Goal: Information Seeking & Learning: Find contact information

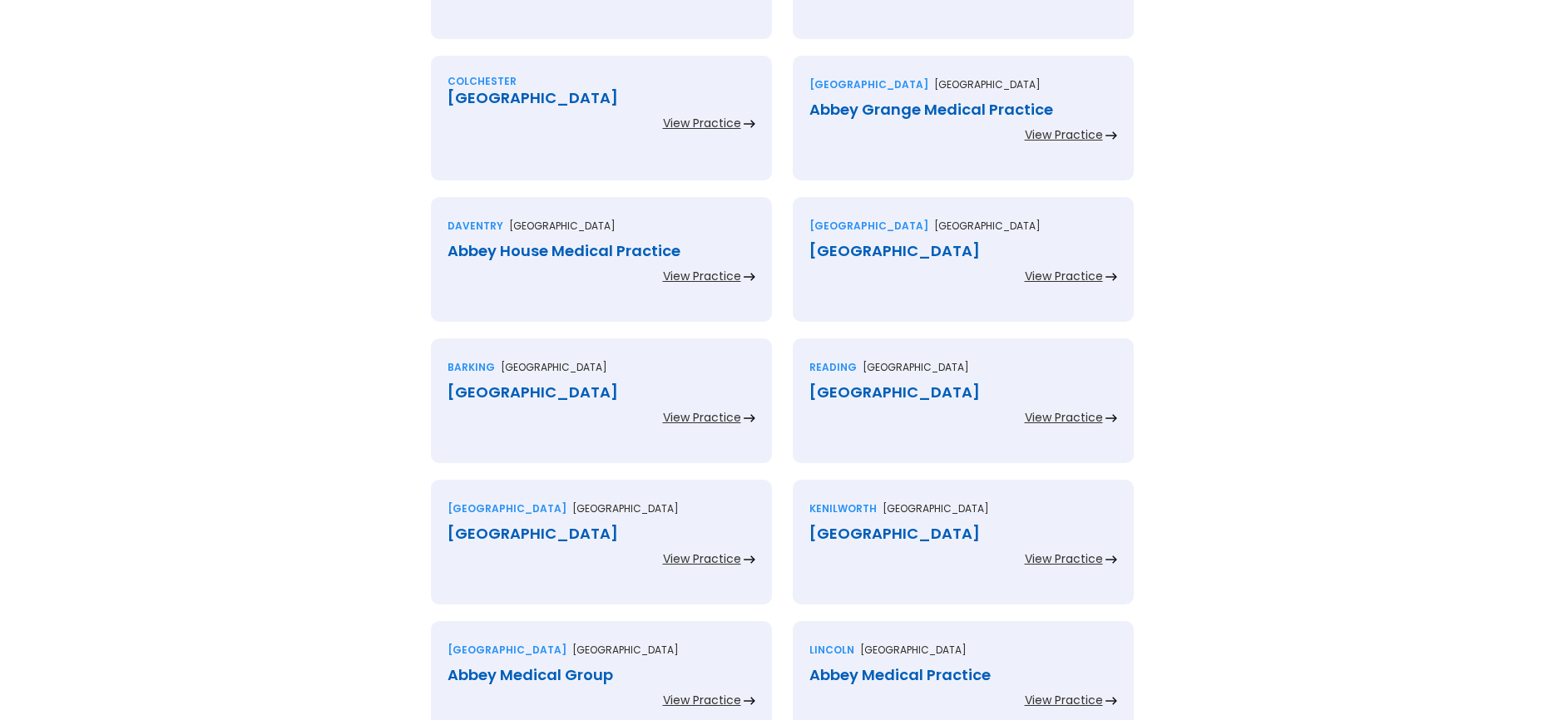
scroll to position [1767, 0]
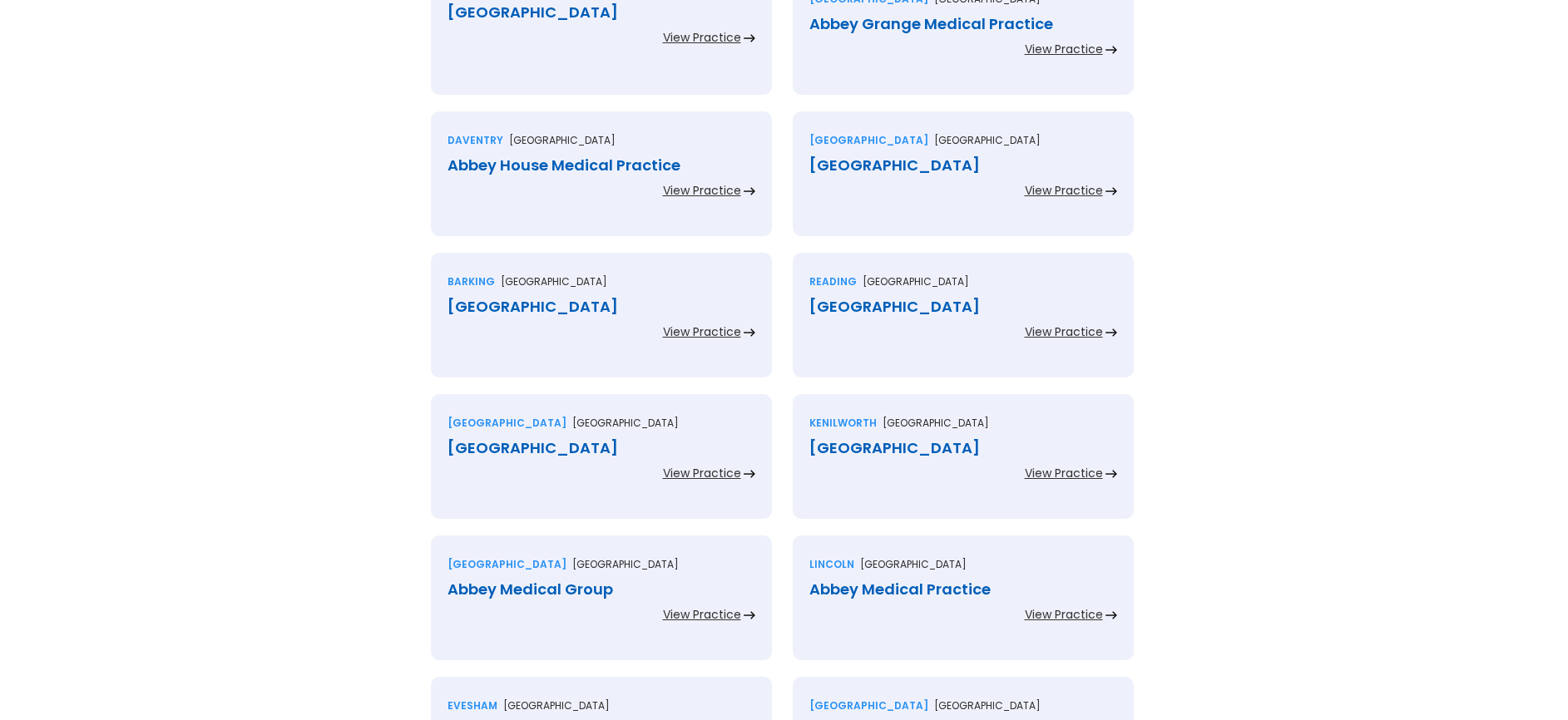
click at [707, 327] on div "View Practice" at bounding box center [702, 331] width 79 height 16
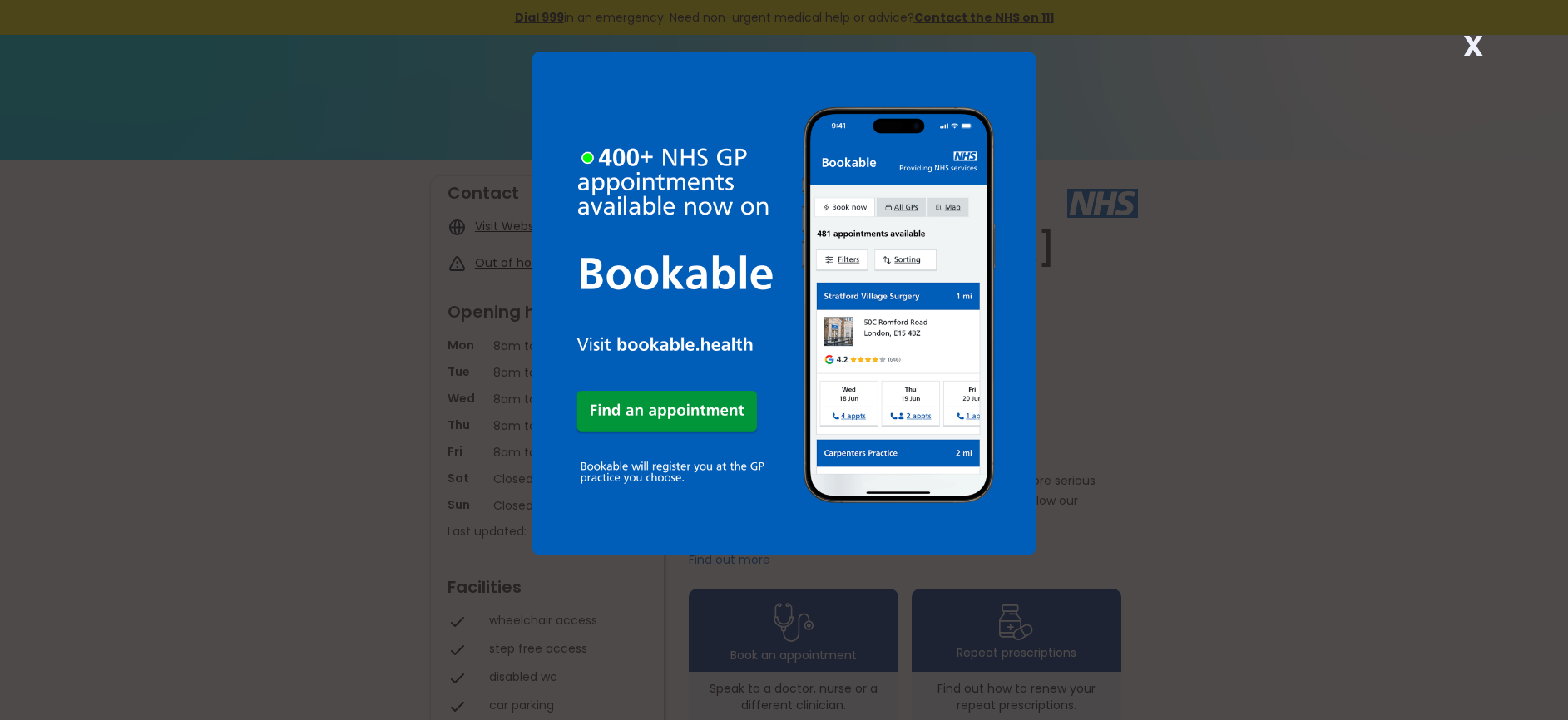
click at [1269, 281] on div "X" at bounding box center [784, 360] width 1568 height 720
click at [1480, 49] on strong "X" at bounding box center [1473, 46] width 20 height 40
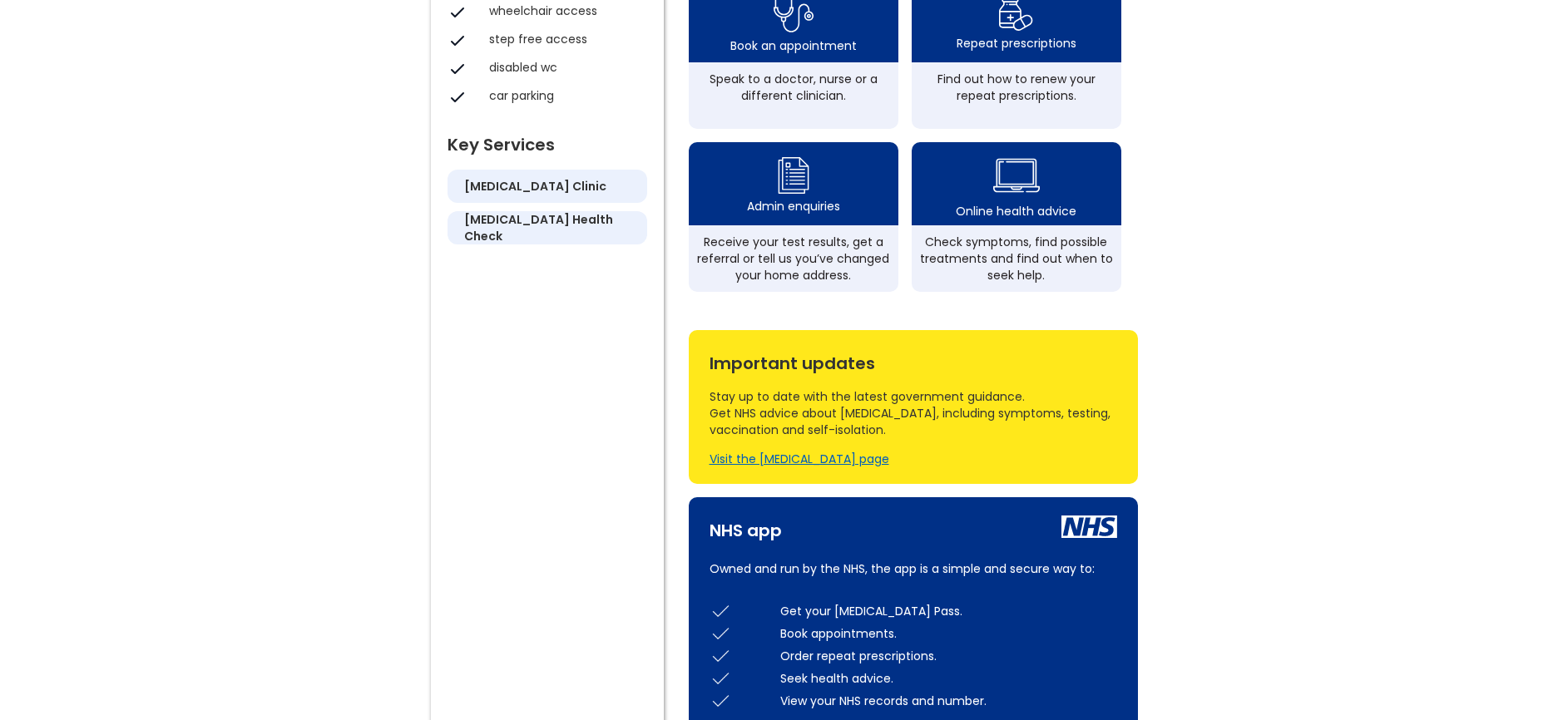
scroll to position [962, 0]
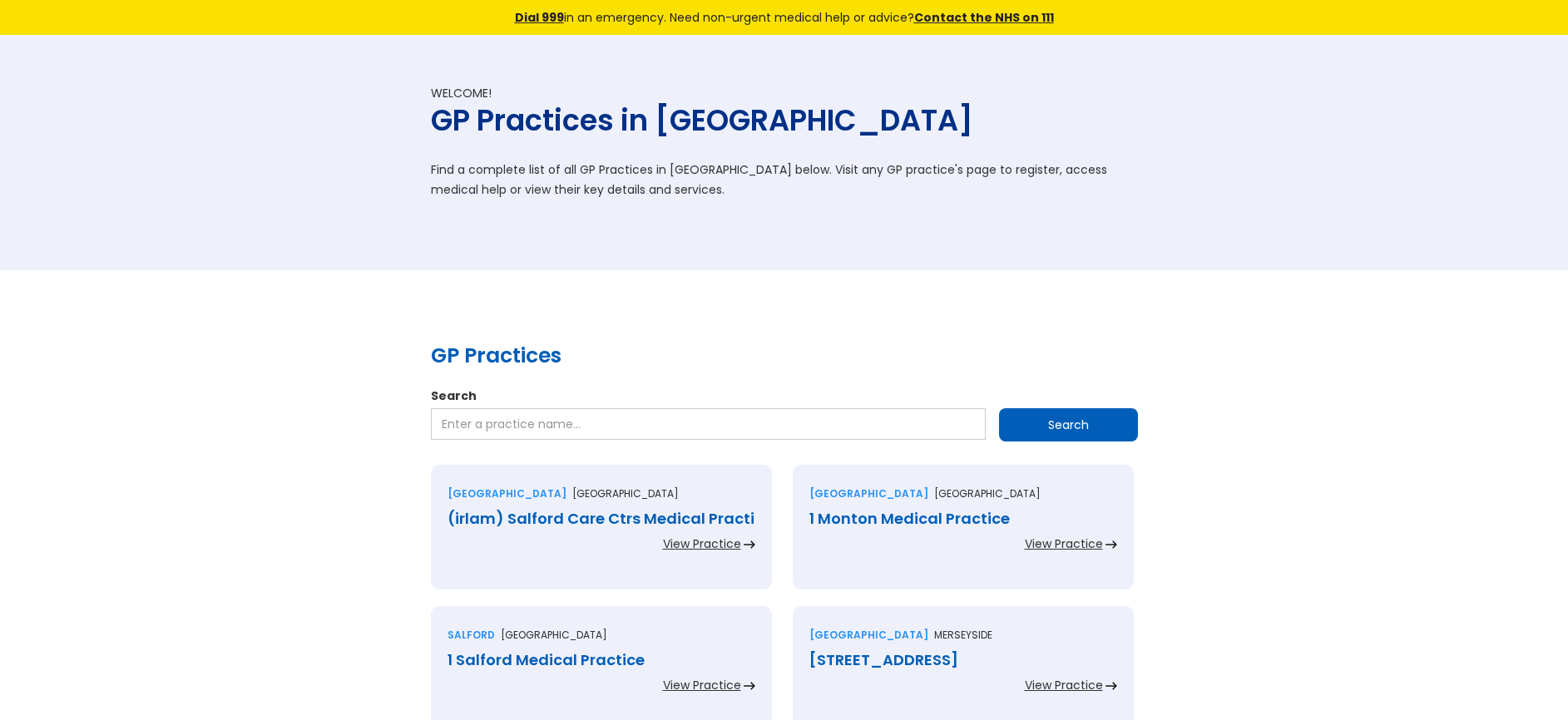
scroll to position [1765, 0]
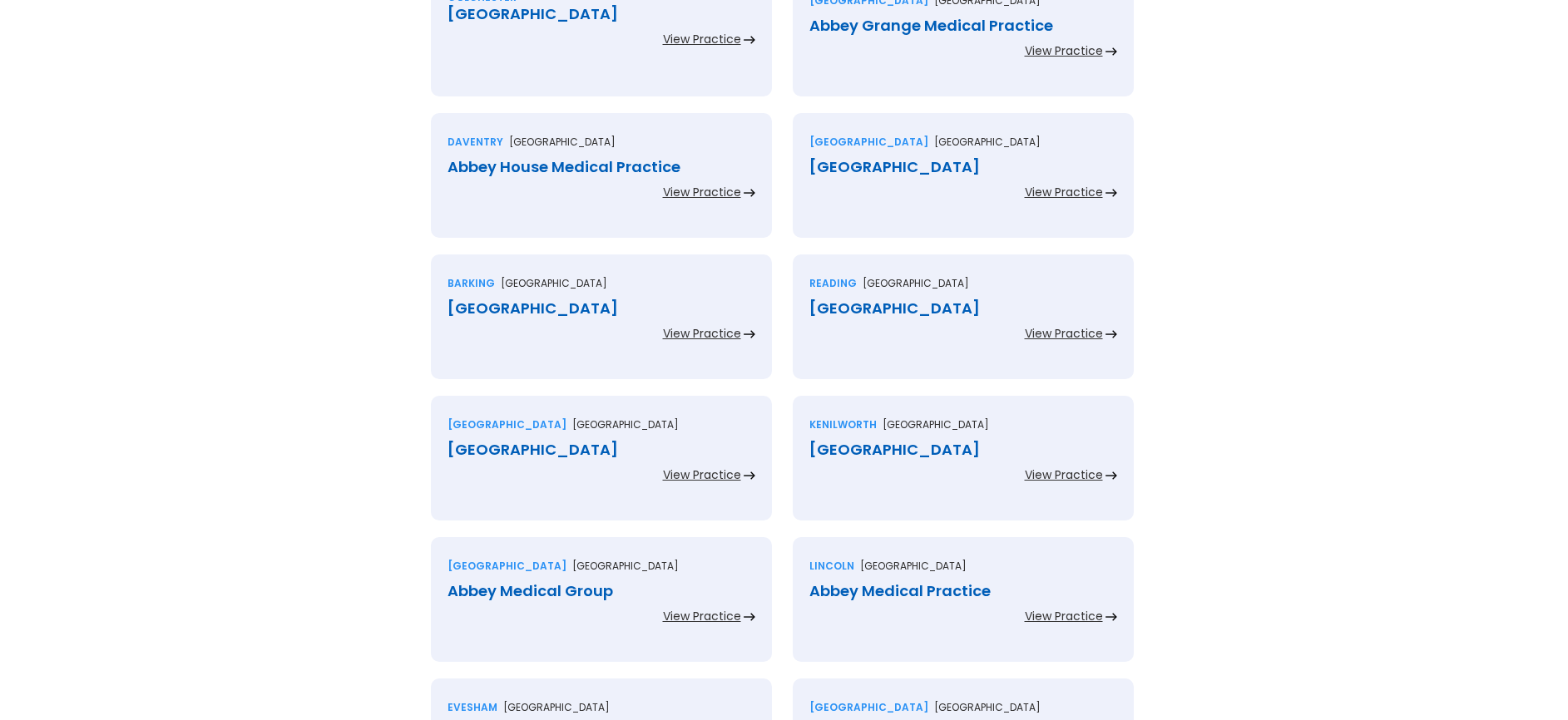
click at [921, 451] on div "[GEOGRAPHIC_DATA]" at bounding box center [963, 450] width 307 height 16
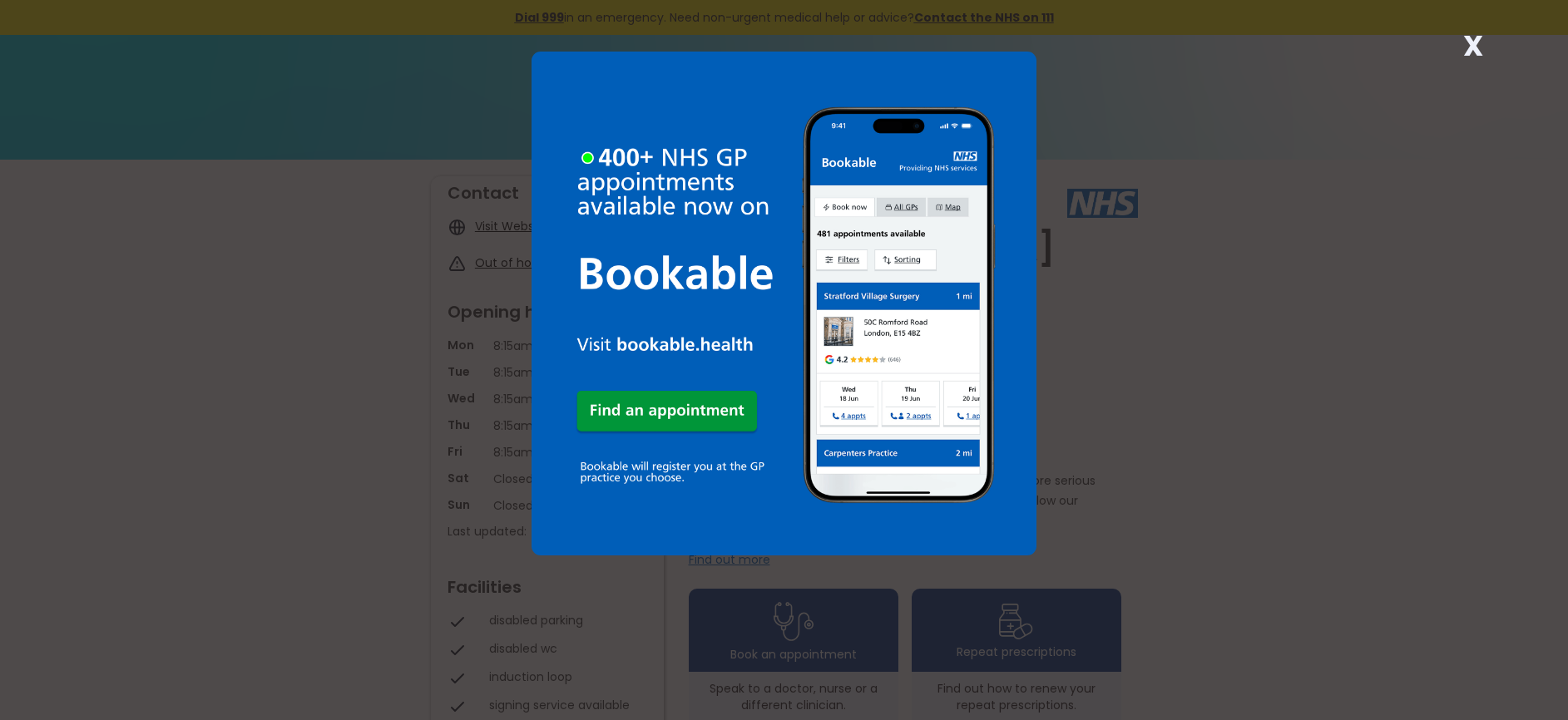
click at [1345, 356] on div "X" at bounding box center [784, 360] width 1568 height 720
click at [1480, 51] on strong "X" at bounding box center [1473, 46] width 20 height 40
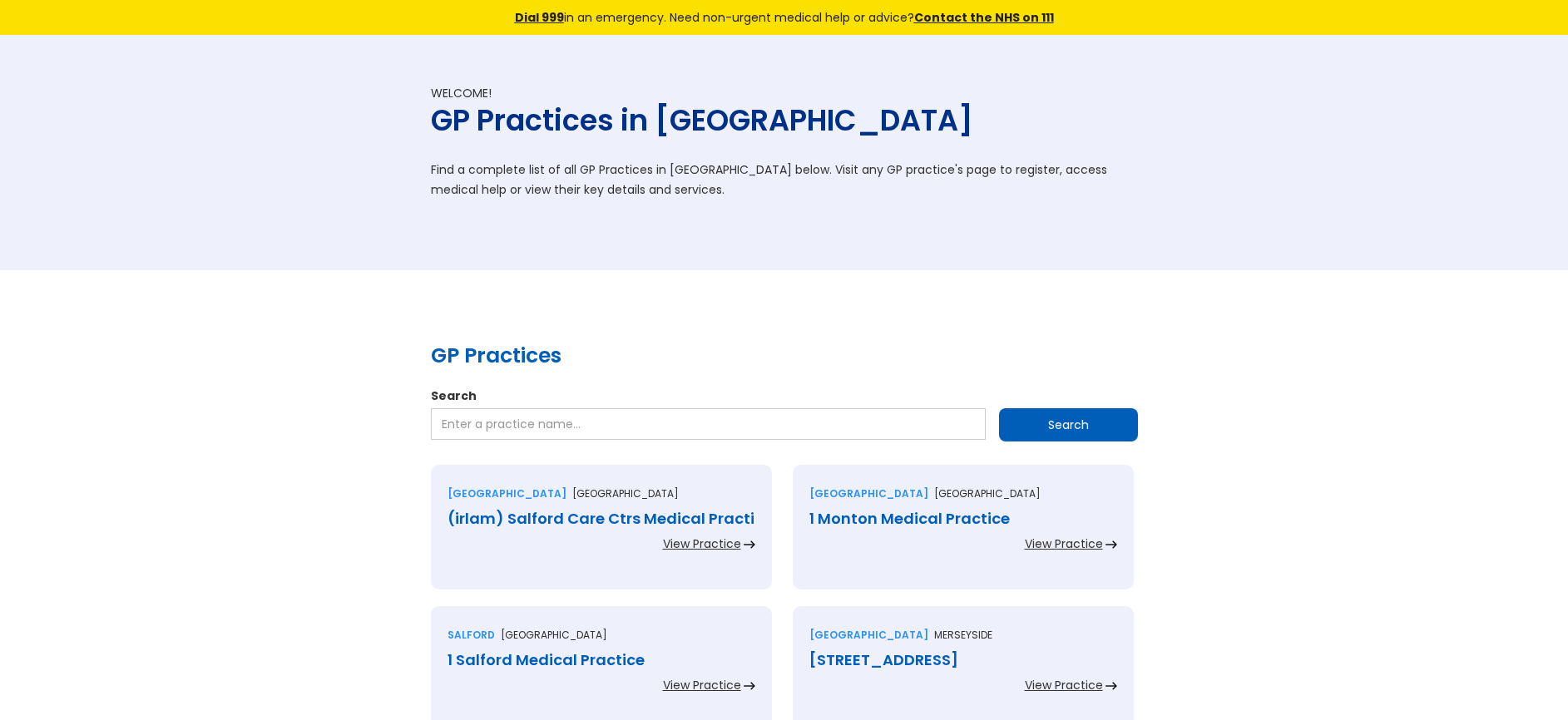
click at [721, 544] on div "View Practice" at bounding box center [702, 543] width 79 height 16
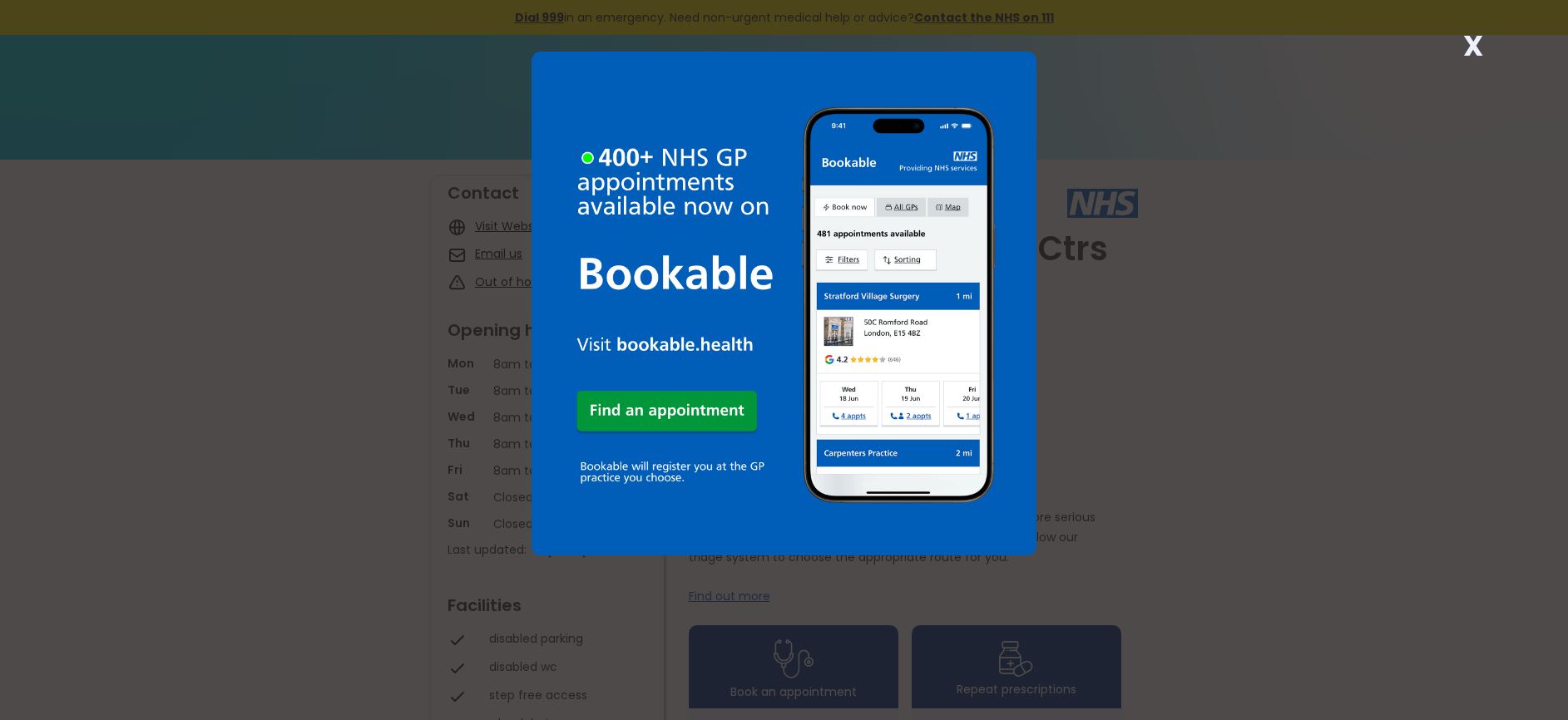
click at [1235, 402] on div "X" at bounding box center [784, 360] width 1568 height 720
click at [1468, 60] on strong "X" at bounding box center [1473, 46] width 20 height 40
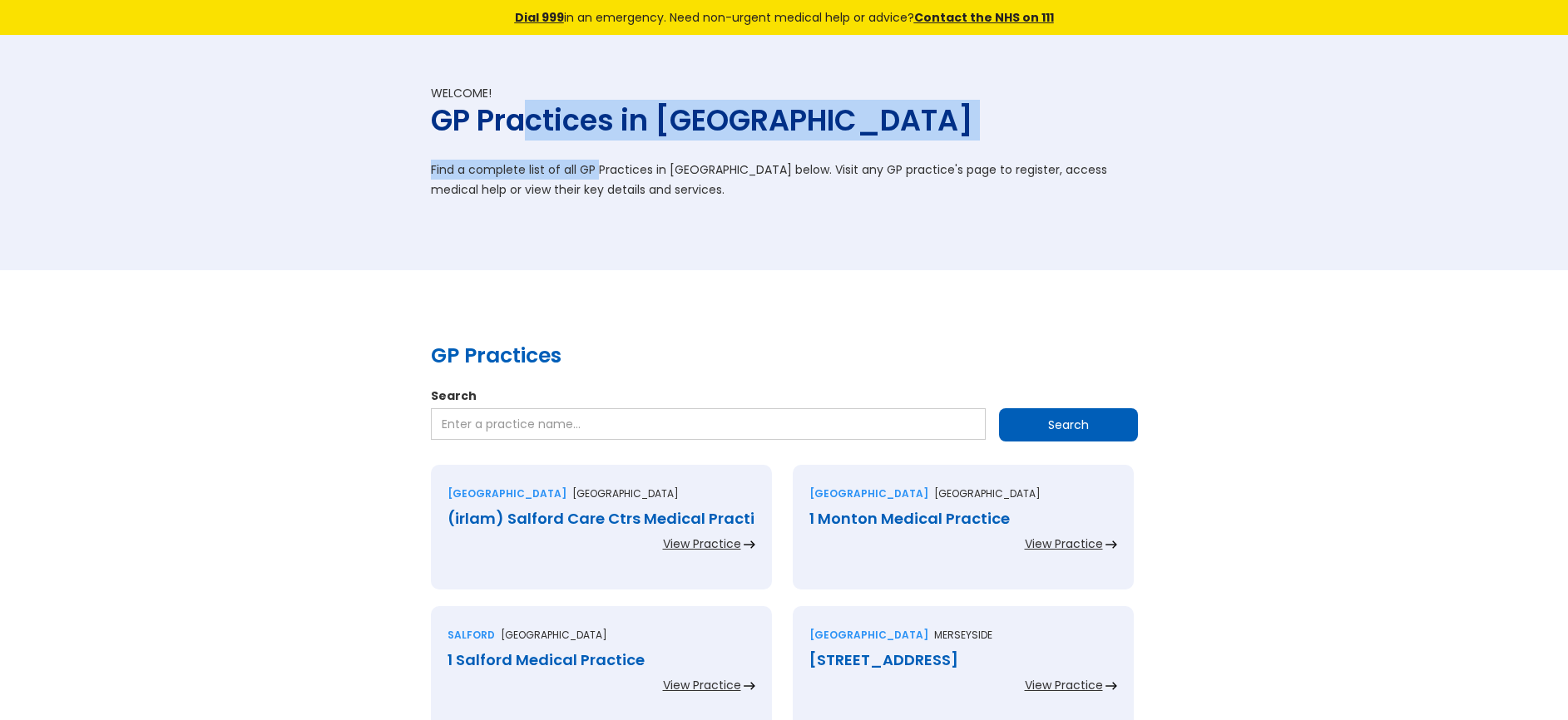
drag, startPoint x: 527, startPoint y: 132, endPoint x: 682, endPoint y: 204, distance: 170.9
click at [643, 184] on div "Welcome! GP Practices in [GEOGRAPHIC_DATA] Find a complete list of all GP Pract…" at bounding box center [784, 153] width 723 height 136
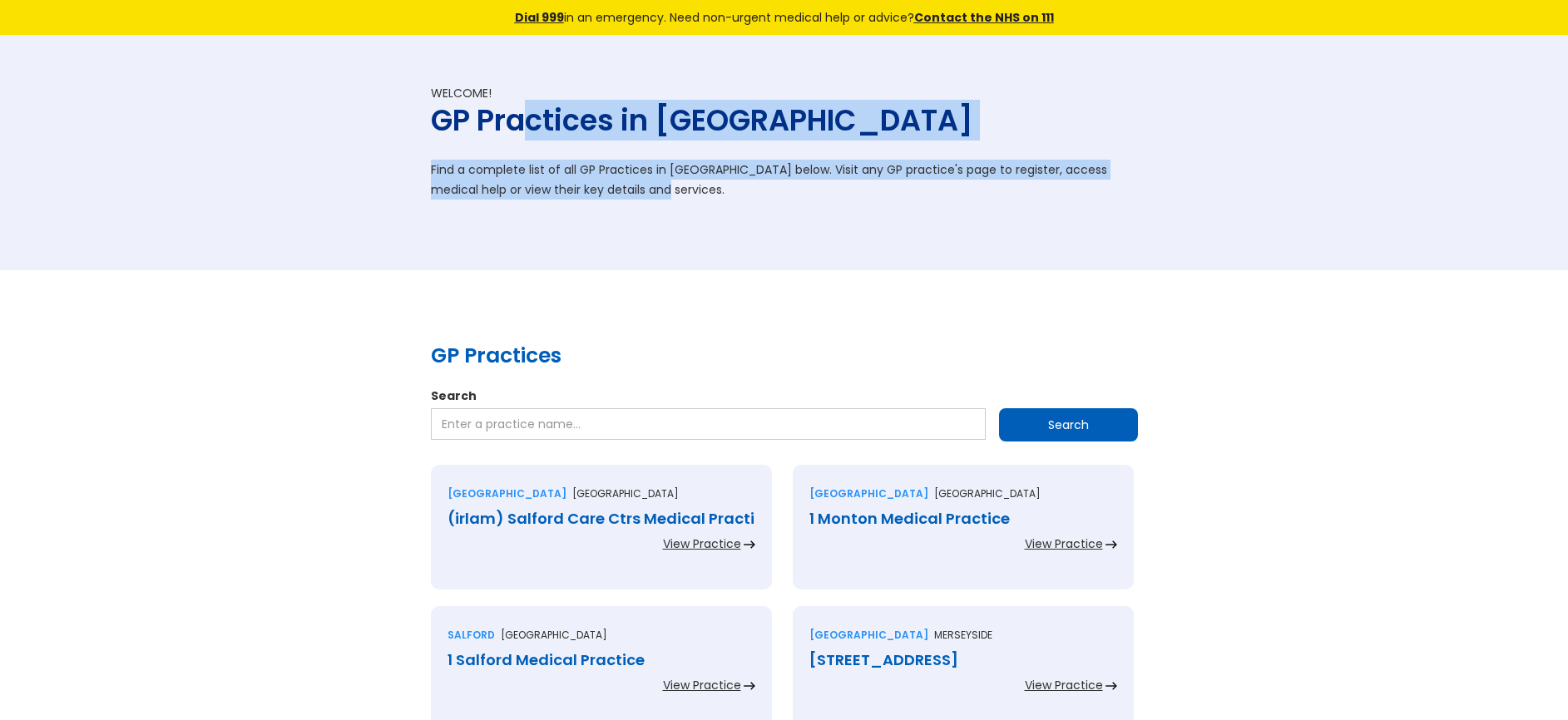
click at [682, 204] on div "Welcome! GP Practices in England Find a complete list of all GP Practices in En…" at bounding box center [784, 153] width 723 height 136
drag, startPoint x: 489, startPoint y: 120, endPoint x: 723, endPoint y: 254, distance: 269.7
click at [723, 254] on div "Welcome! GP Practices in England Find a complete list of all GP Practices in En…" at bounding box center [784, 152] width 1568 height 235
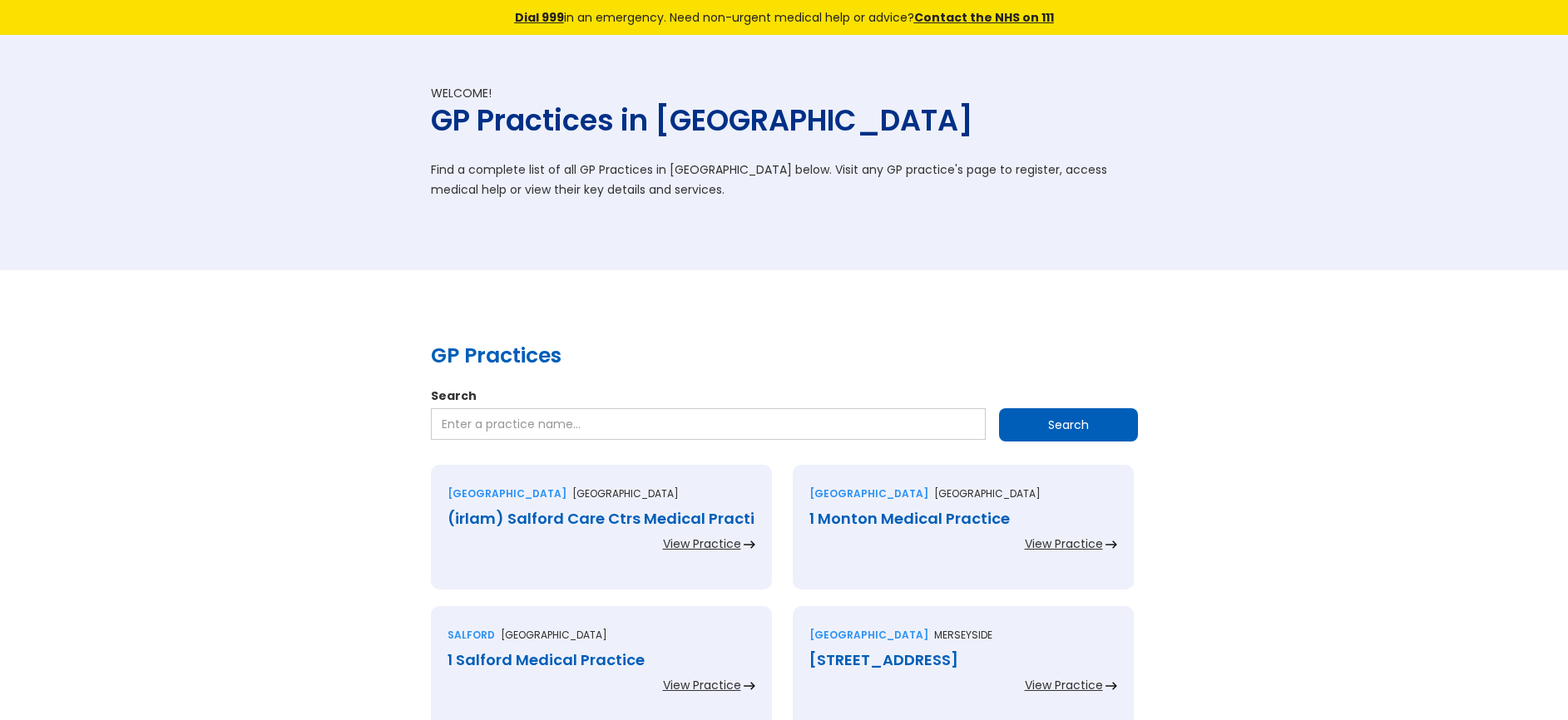
click at [729, 255] on div "Welcome! GP Practices in England Find a complete list of all GP Practices in En…" at bounding box center [784, 152] width 1568 height 235
click at [730, 254] on div "Welcome! GP Practices in England Find a complete list of all GP Practices in En…" at bounding box center [784, 152] width 1568 height 235
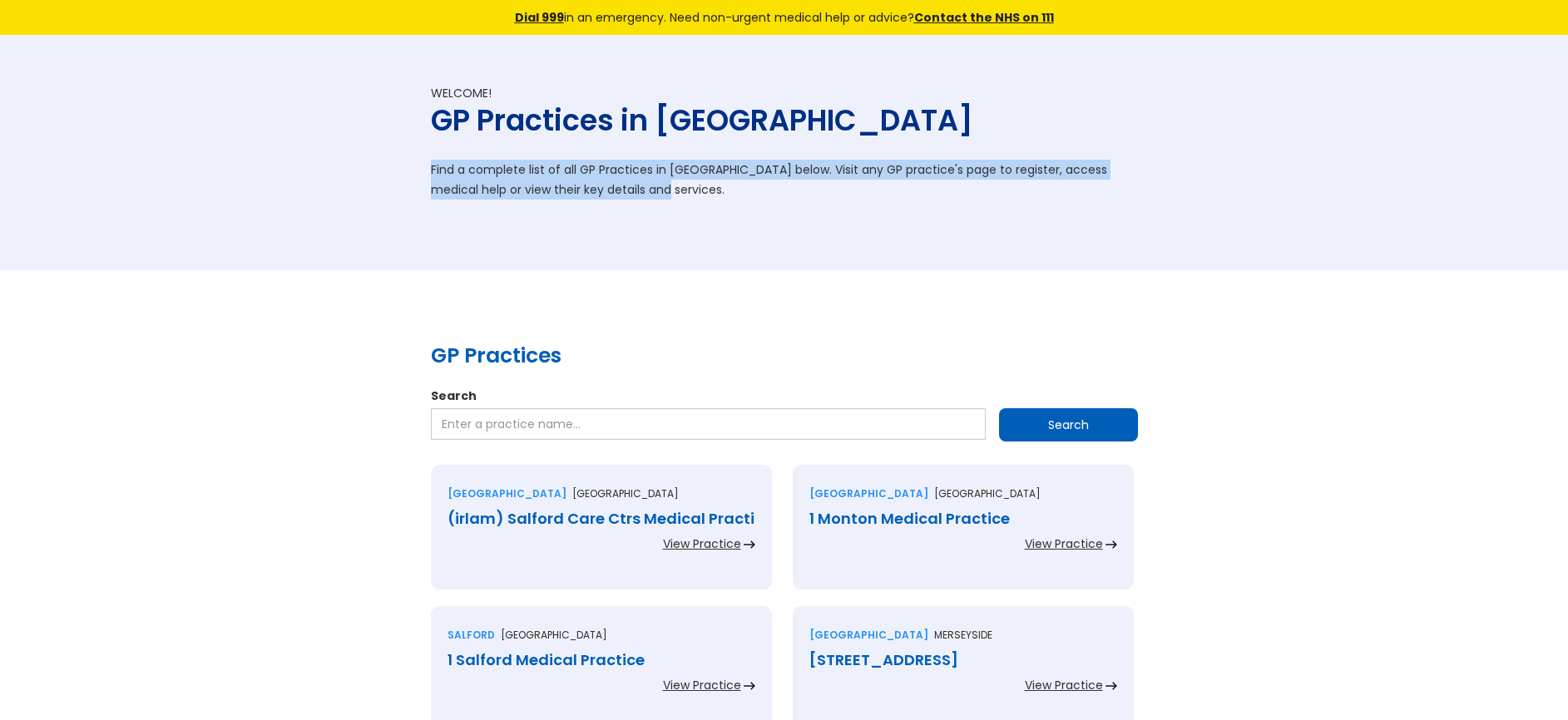
drag, startPoint x: 624, startPoint y: 210, endPoint x: 674, endPoint y: 236, distance: 56.4
click at [667, 235] on div "Welcome! GP Practices in England Find a complete list of all GP Practices in En…" at bounding box center [784, 152] width 1568 height 235
click at [674, 236] on div "Welcome! GP Practices in England Find a complete list of all GP Practices in En…" at bounding box center [784, 152] width 1568 height 235
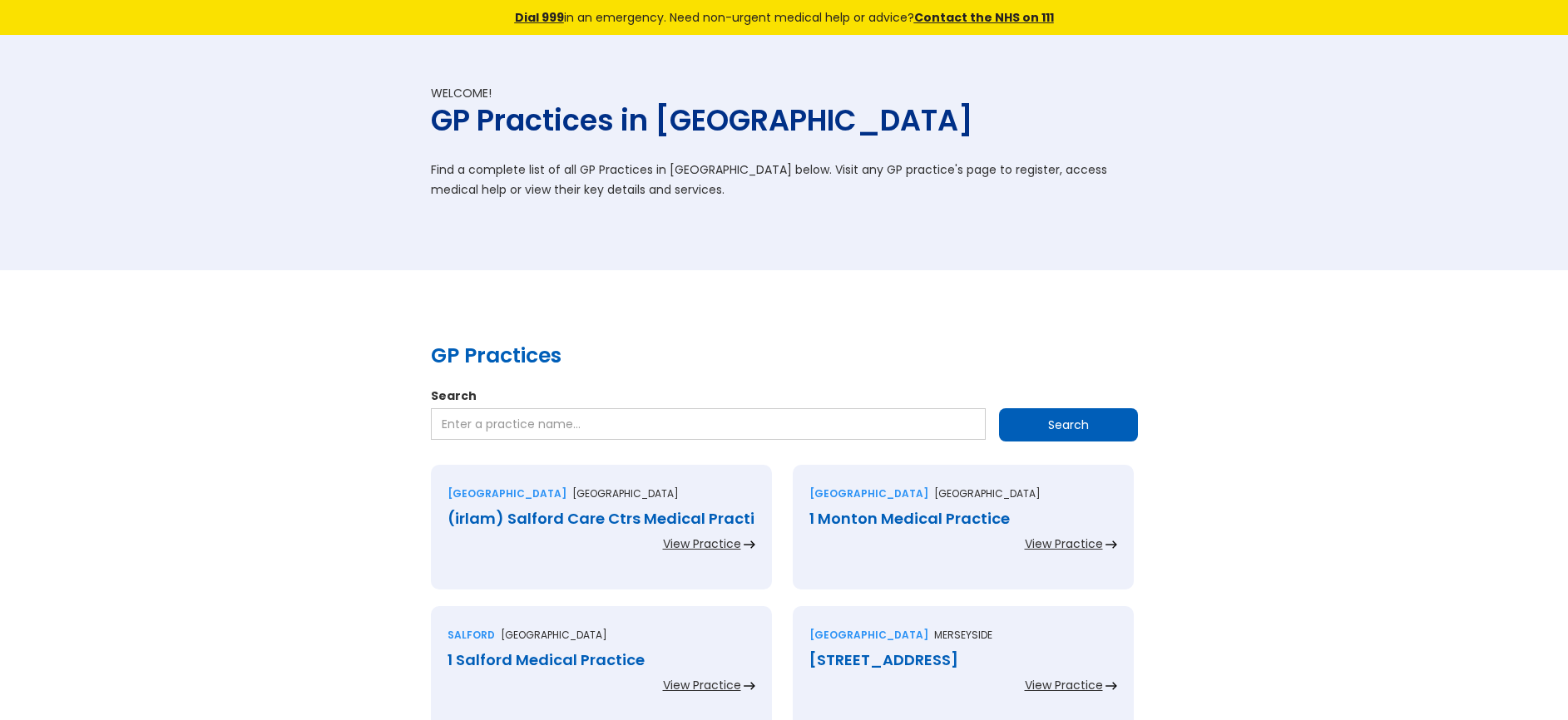
click at [580, 143] on div "Welcome! GP Practices in England Find a complete list of all GP Practices in En…" at bounding box center [784, 153] width 723 height 136
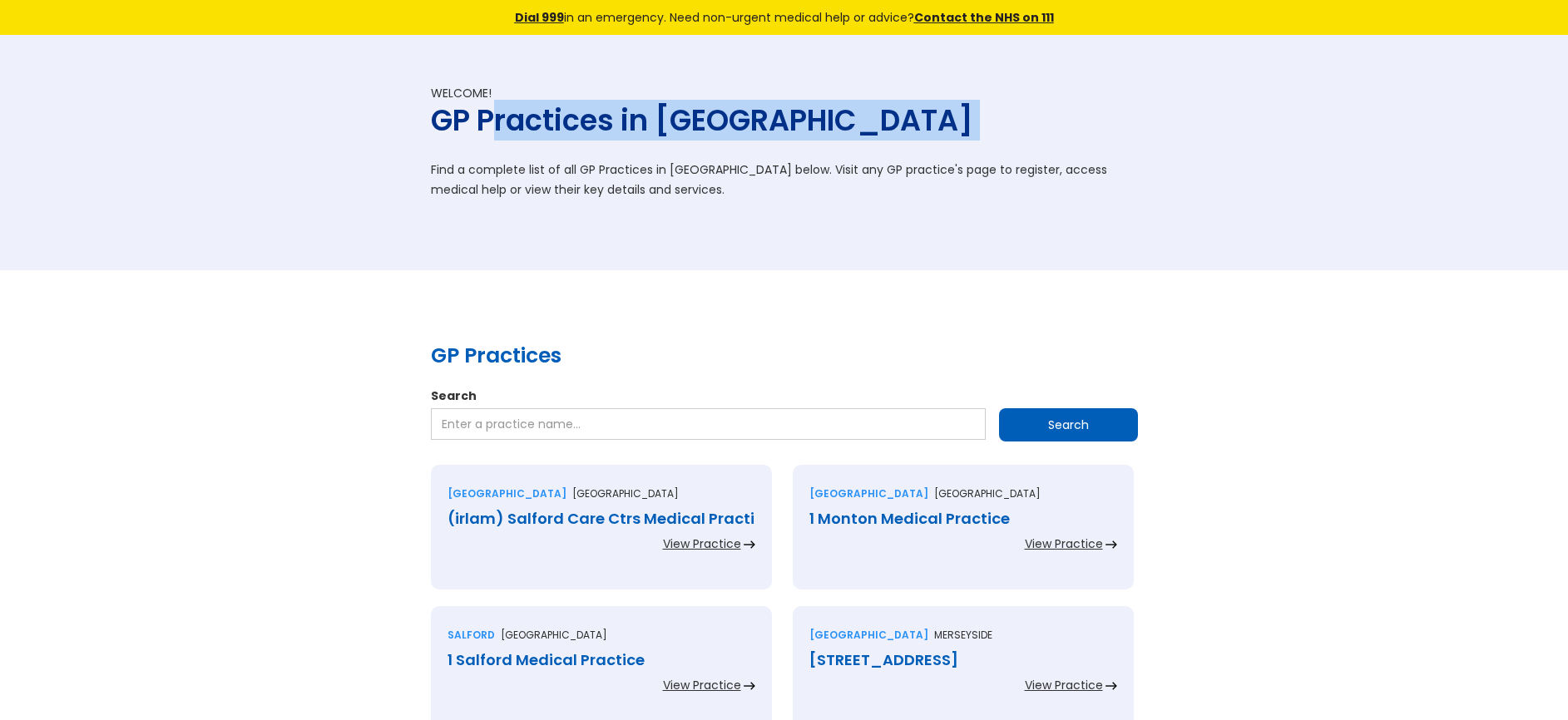
drag, startPoint x: 489, startPoint y: 114, endPoint x: 580, endPoint y: 153, distance: 99.0
click at [580, 153] on div "Welcome! GP Practices in England Find a complete list of all GP Practices in En…" at bounding box center [784, 153] width 723 height 136
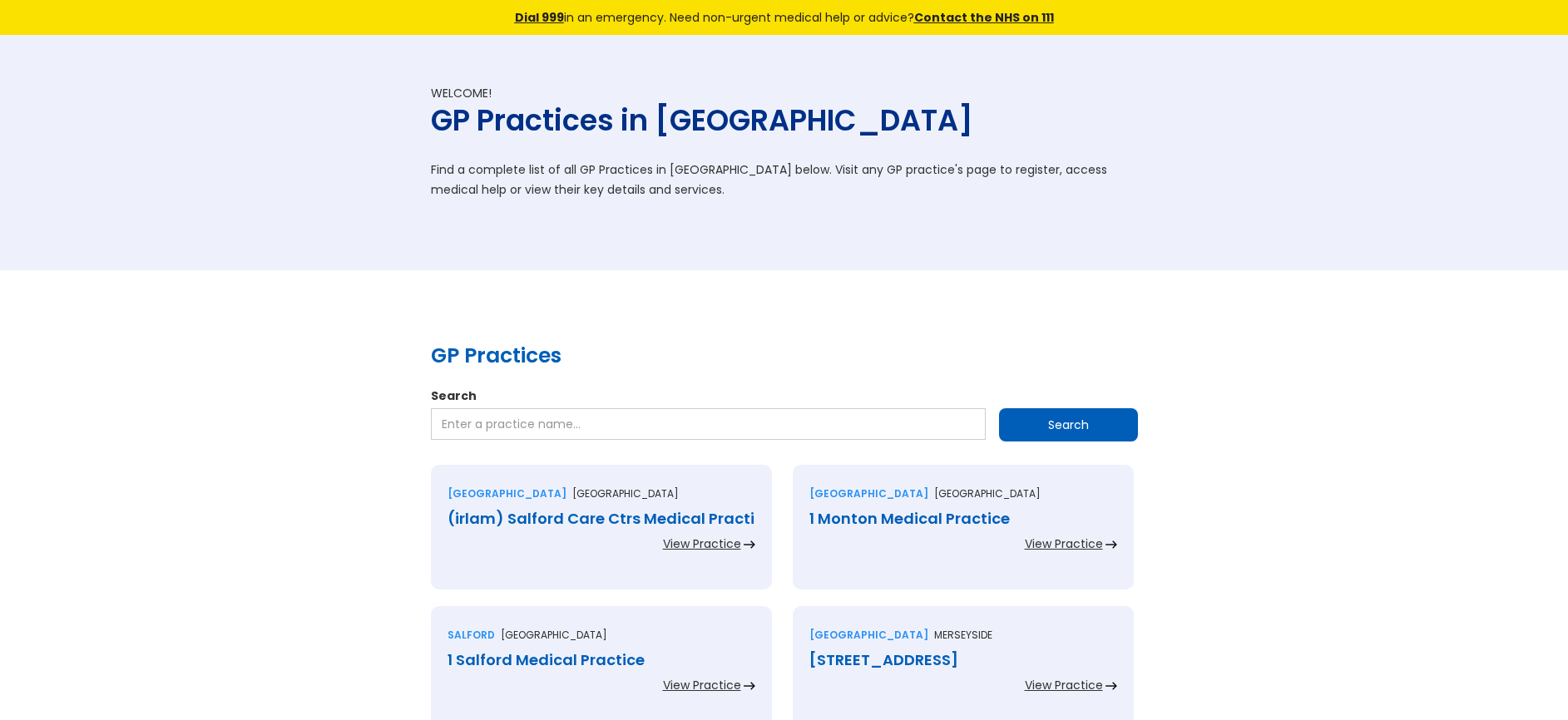
click at [578, 152] on div "Welcome! GP Practices in England Find a complete list of all GP Practices in En…" at bounding box center [784, 153] width 723 height 136
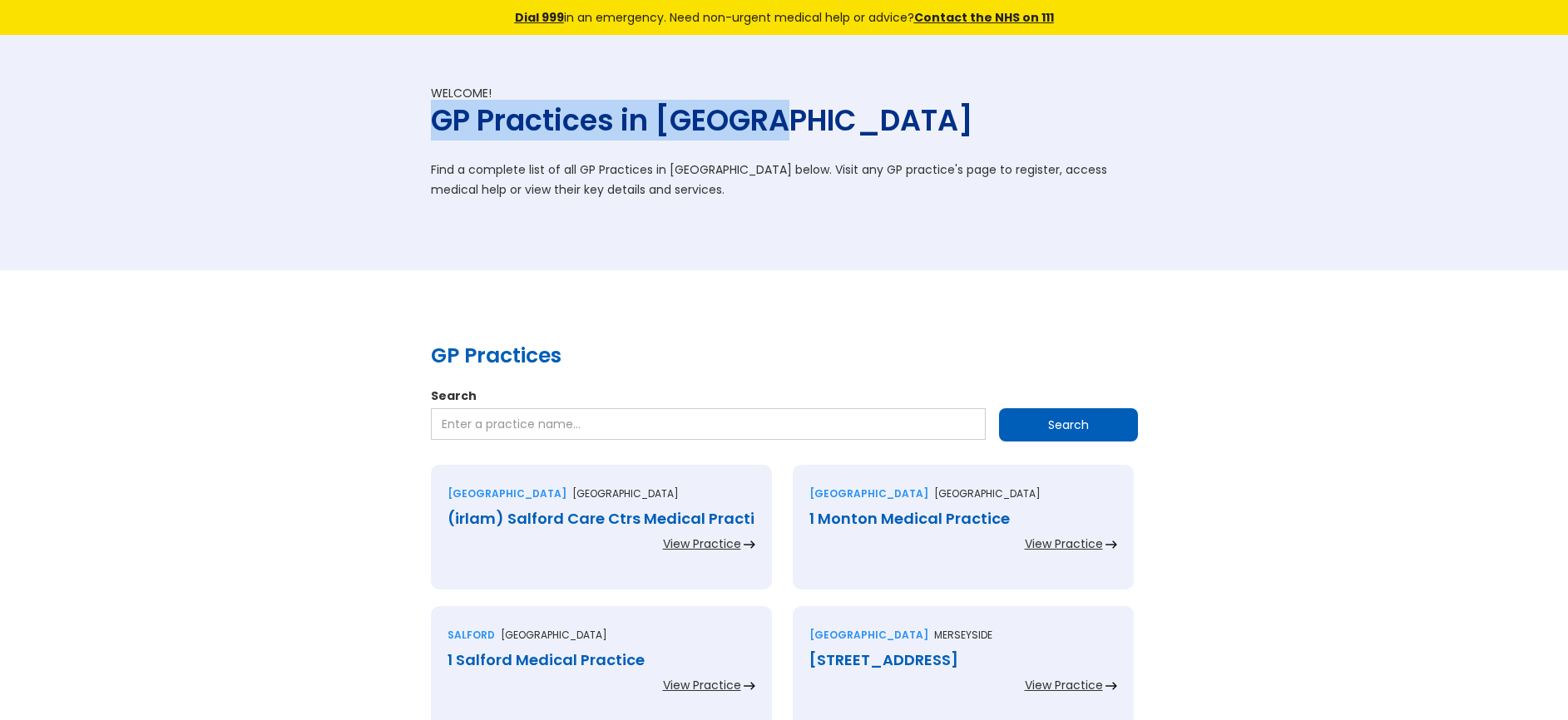
drag, startPoint x: 428, startPoint y: 118, endPoint x: 923, endPoint y: 121, distance: 495.0
click at [923, 121] on div "Welcome! GP Practices in England Find a complete list of all GP Practices in En…" at bounding box center [784, 153] width 723 height 136
copy h1 "GP Practices in England"
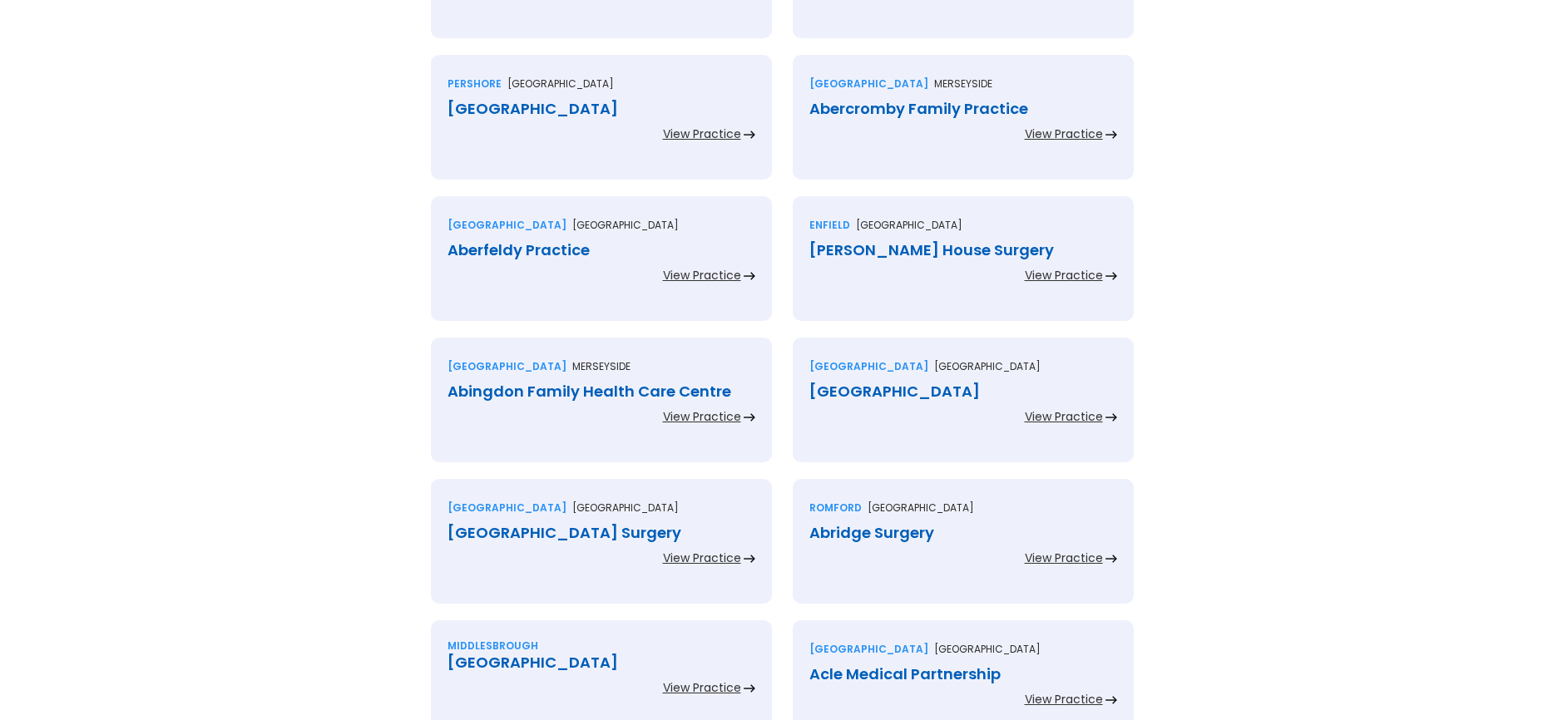
scroll to position [3562, 0]
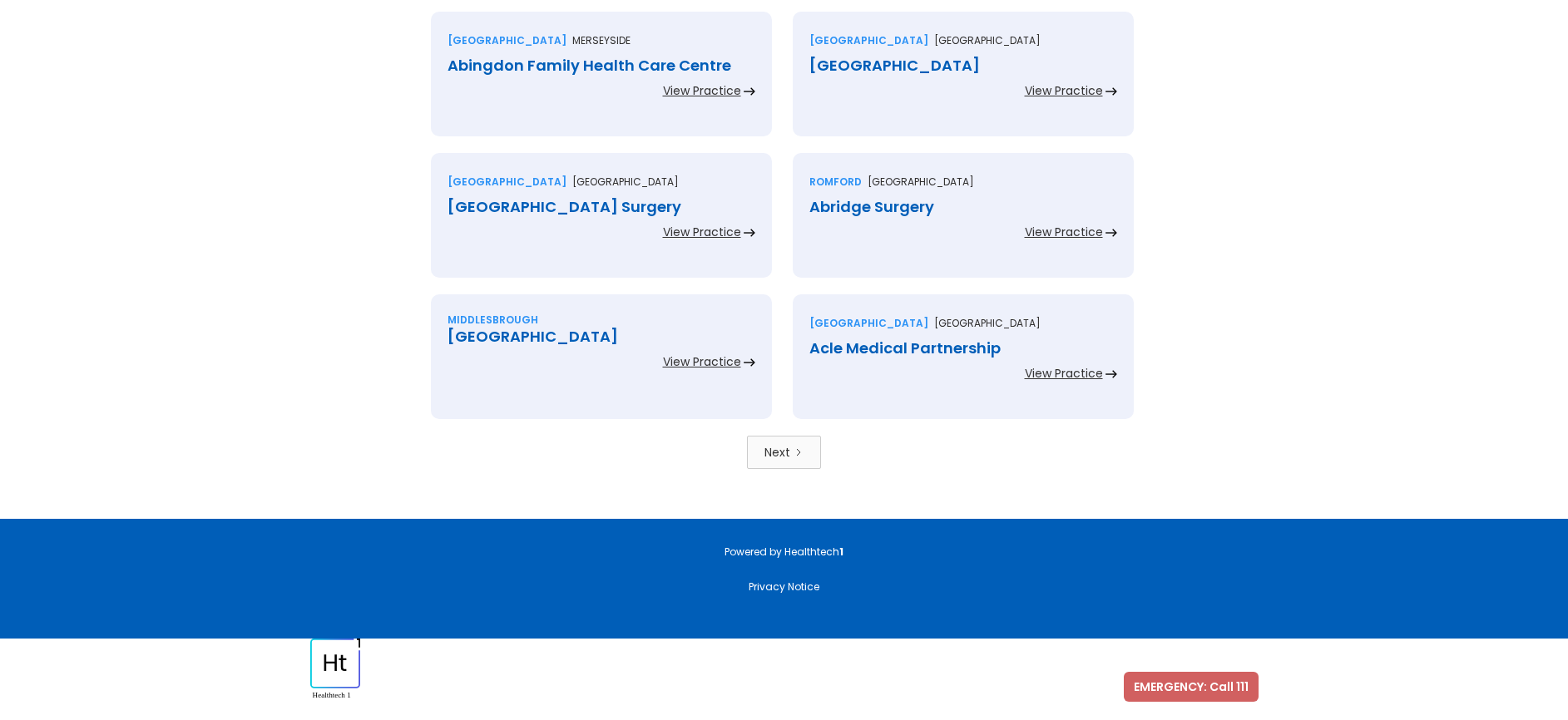
drag, startPoint x: 870, startPoint y: 546, endPoint x: 880, endPoint y: 547, distance: 10.0
click at [880, 547] on div "Powered by Healthtech 1" at bounding box center [784, 551] width 707 height 16
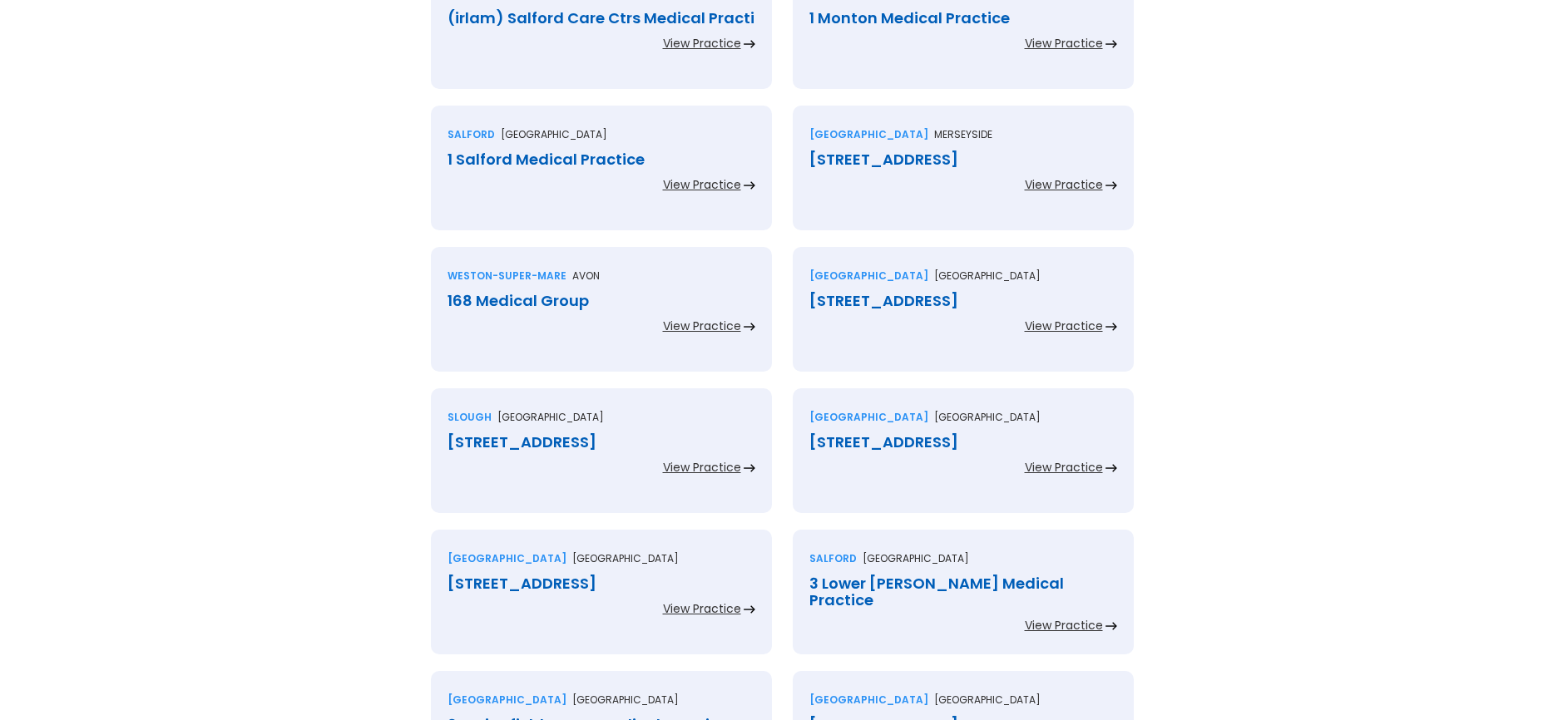
scroll to position [0, 0]
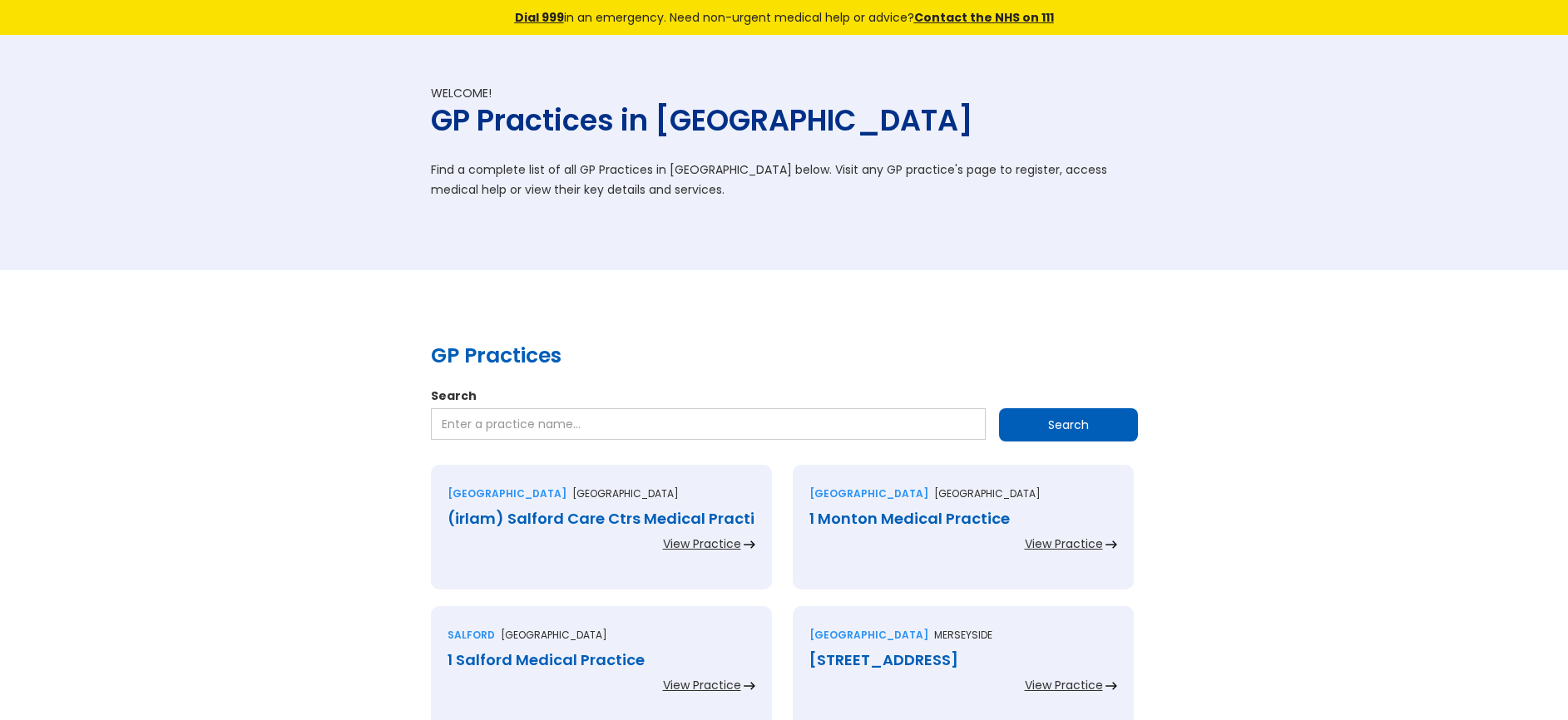
click at [629, 160] on p "Find a complete list of all GP Practices in England below. Visit any GP practic…" at bounding box center [784, 179] width 707 height 40
drag, startPoint x: 505, startPoint y: 125, endPoint x: 802, endPoint y: 120, distance: 297.0
click at [794, 119] on h1 "GP Practices in England" at bounding box center [784, 120] width 707 height 38
copy h1 "actices in England"
click at [523, 184] on p "Find a complete list of all GP Practices in England below. Visit any GP practic…" at bounding box center [784, 179] width 707 height 40
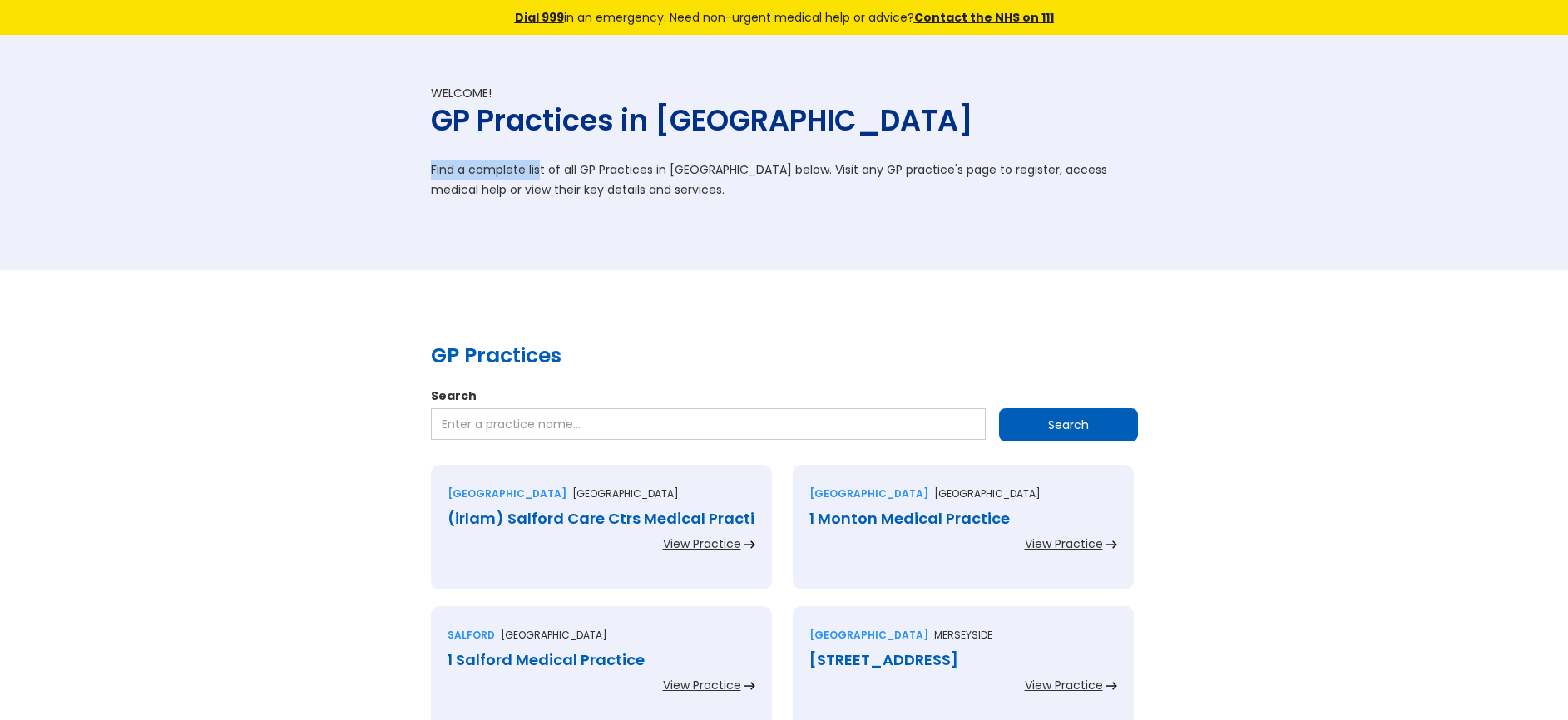
drag, startPoint x: 432, startPoint y: 165, endPoint x: 539, endPoint y: 161, distance: 107.1
click at [539, 161] on p "Find a complete list of all GP Practices in England below. Visit any GP practic…" at bounding box center [784, 179] width 707 height 40
copy p "Find a complete lis"
click at [793, 151] on div "Welcome! GP Practices in [GEOGRAPHIC_DATA] Find a complete list of all GP Pract…" at bounding box center [784, 153] width 723 height 136
click at [1016, 215] on div "Welcome! GP Practices in England Find a complete list of all GP Practices in En…" at bounding box center [784, 153] width 723 height 136
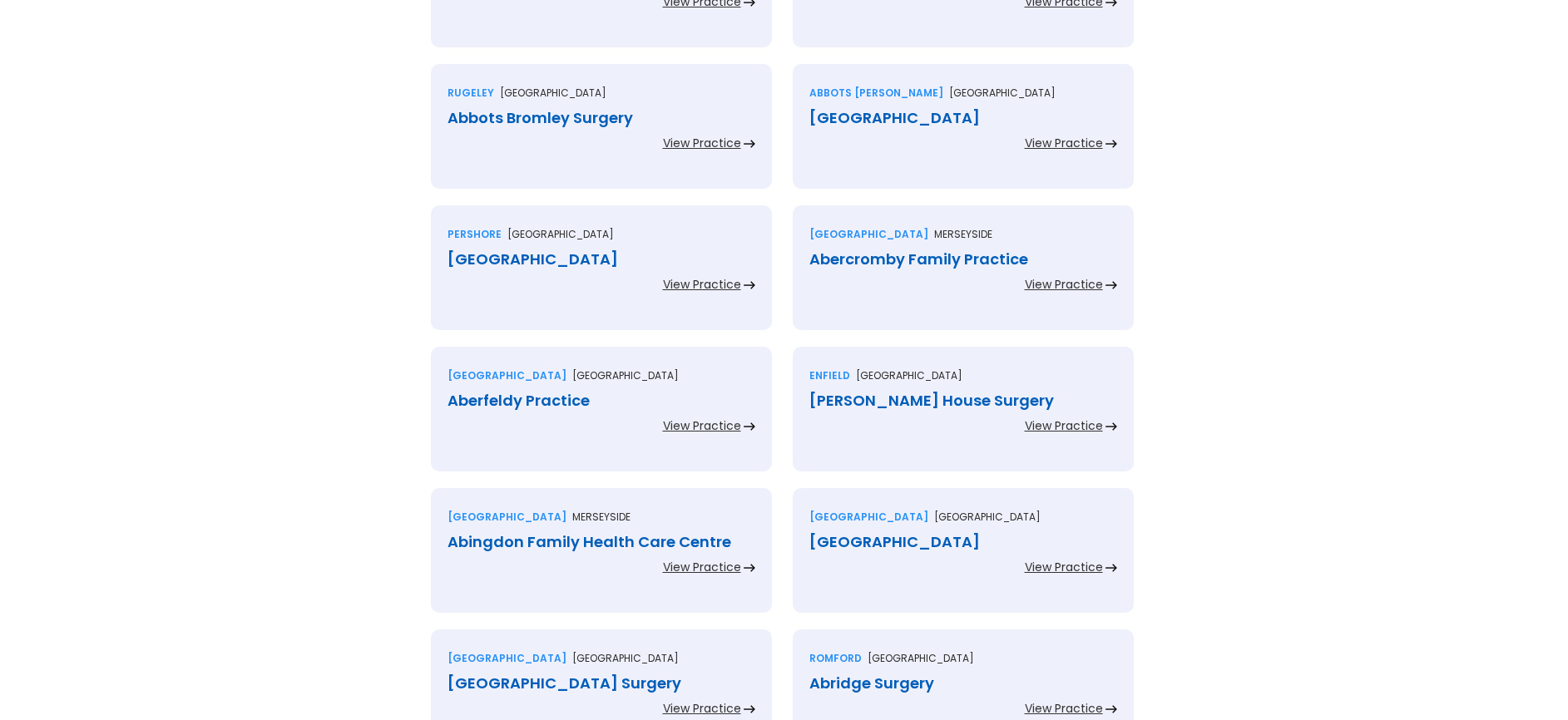
scroll to position [3562, 0]
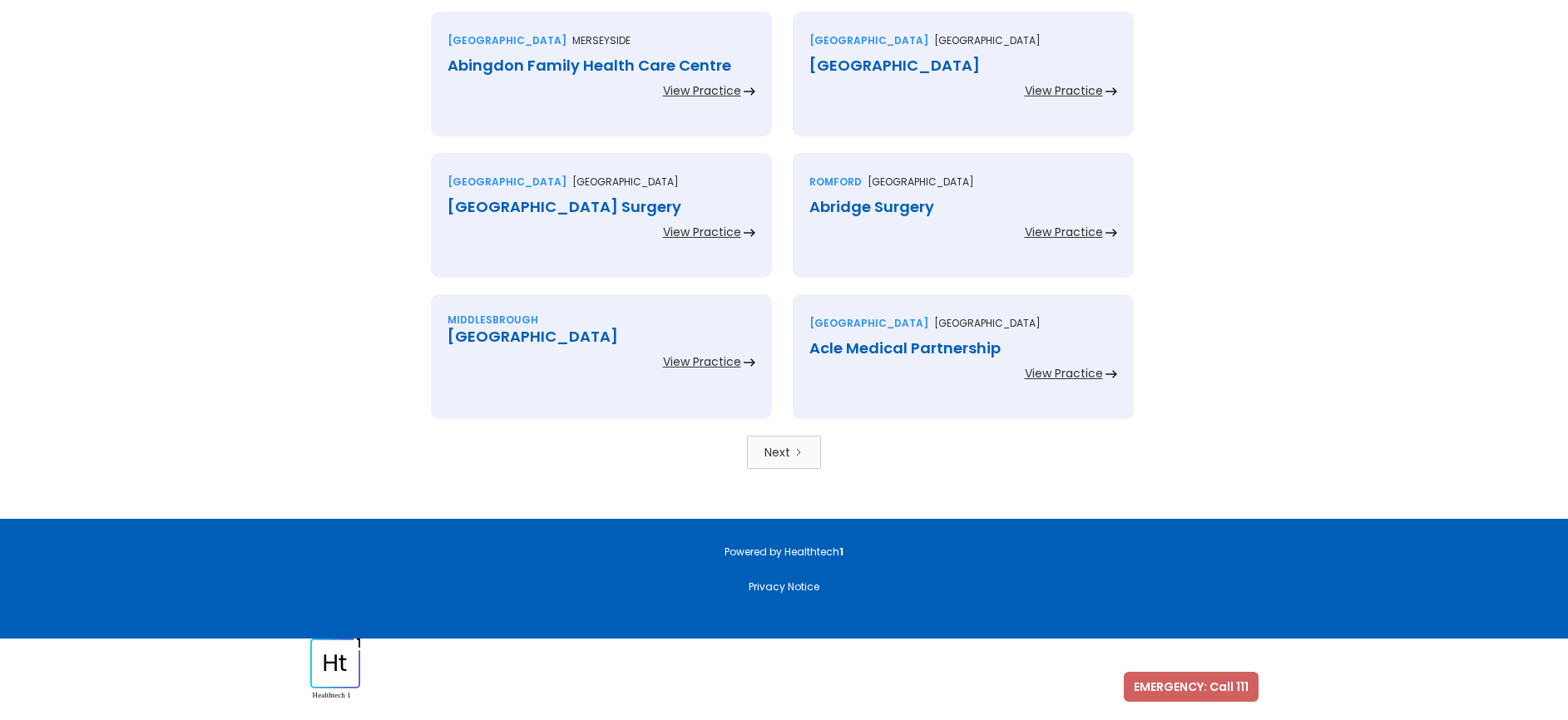
click at [709, 242] on div "Northampton Northamptonshire Abington Park Surgery View Practice" at bounding box center [601, 215] width 341 height 125
click at [711, 235] on div "View Practice" at bounding box center [702, 232] width 79 height 16
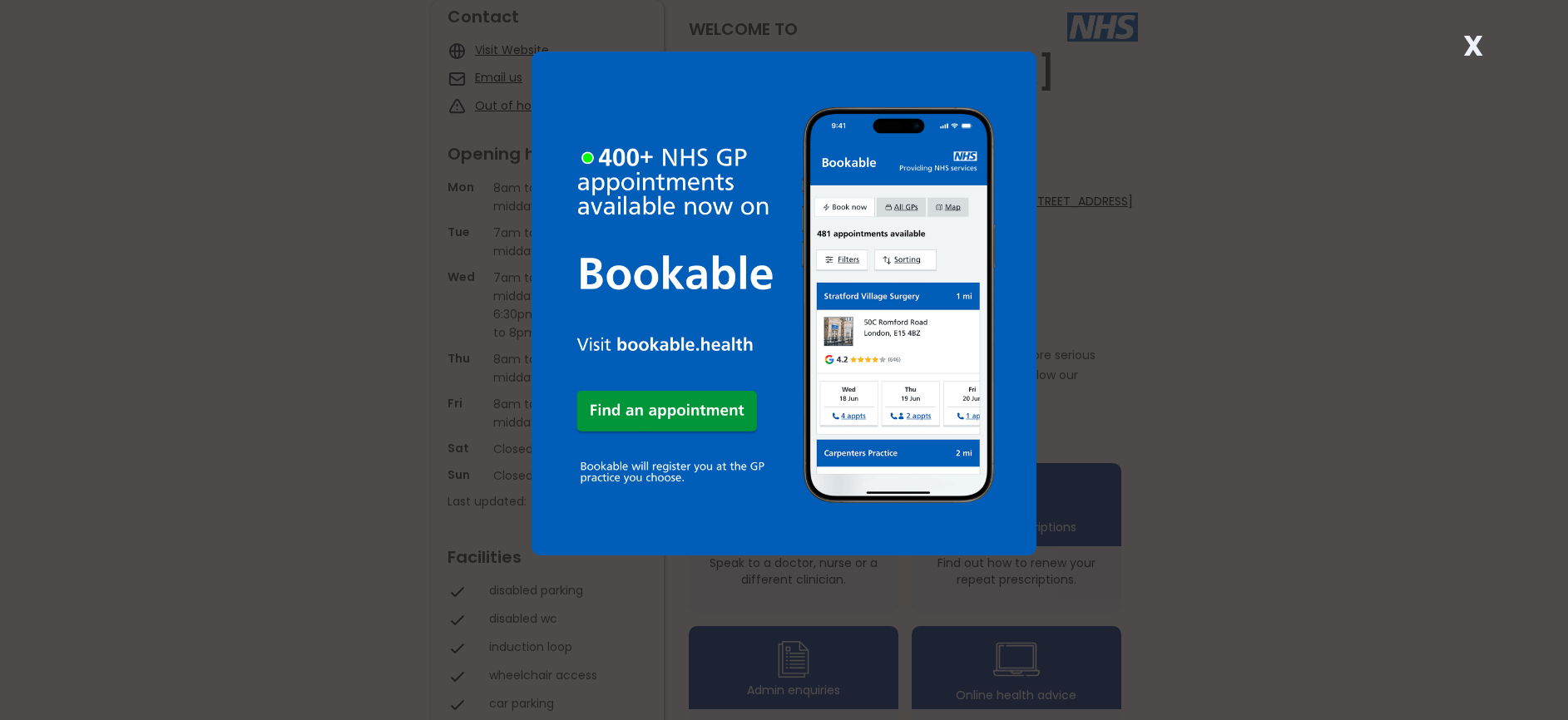
scroll to position [454, 0]
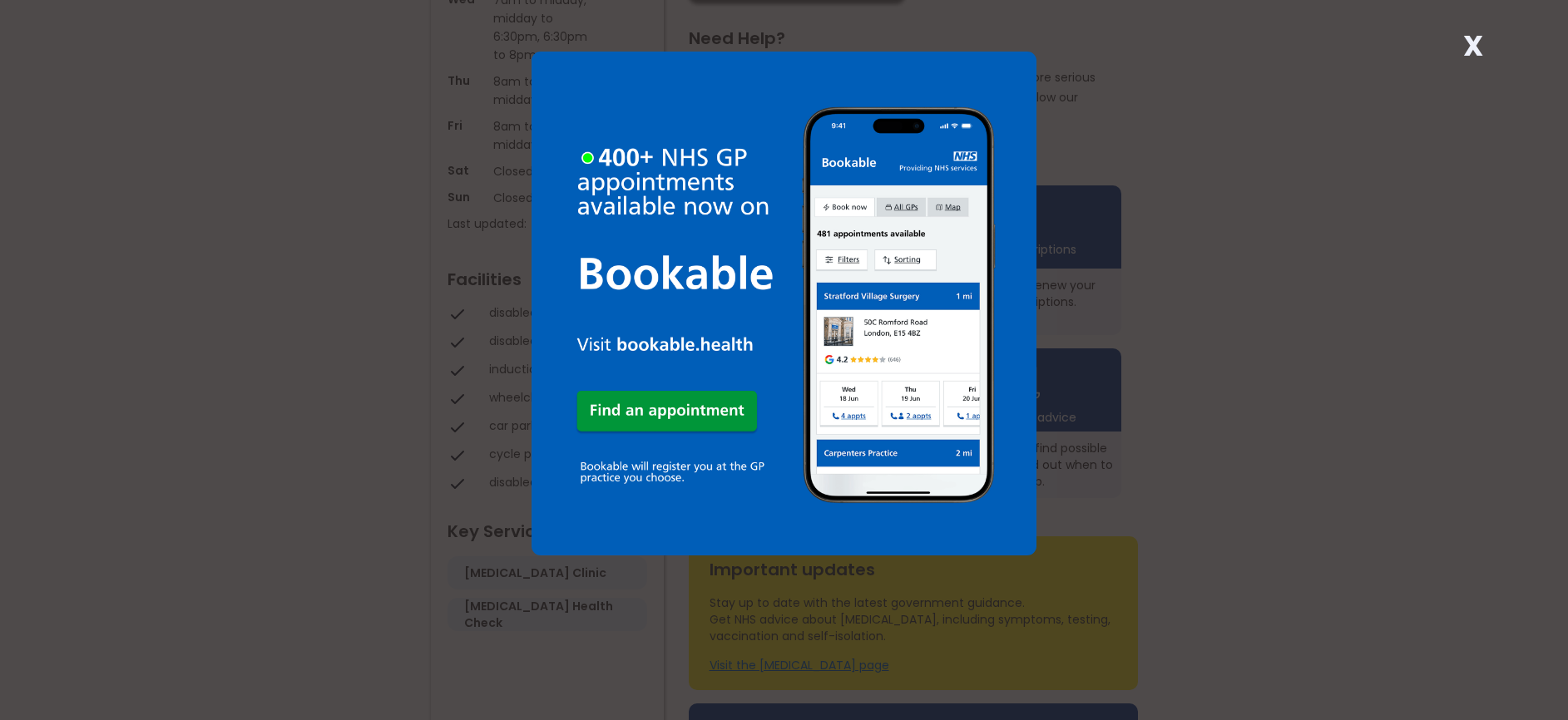
click at [1467, 36] on strong "X" at bounding box center [1473, 46] width 20 height 40
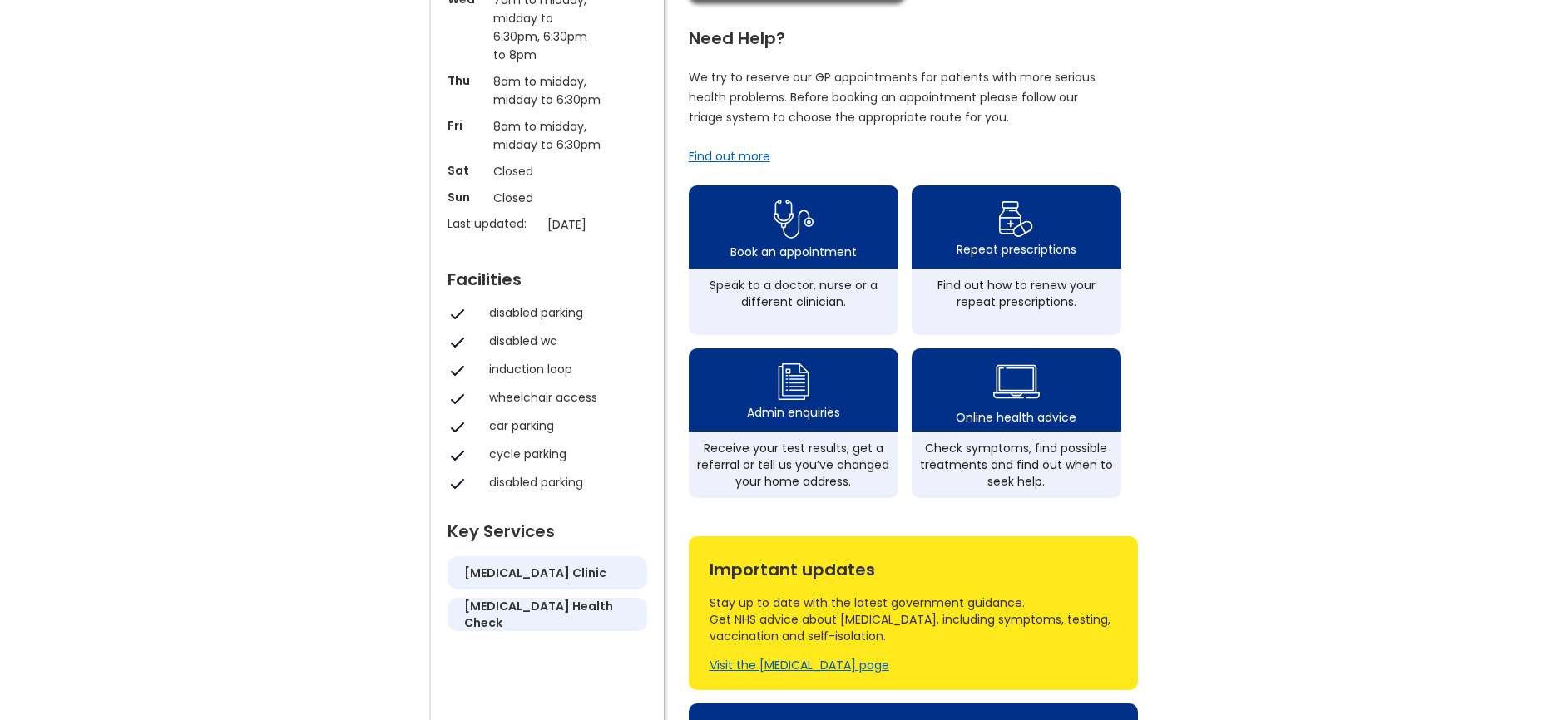
scroll to position [0, 0]
